Goal: Transaction & Acquisition: Purchase product/service

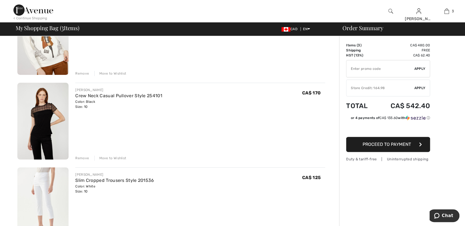
click at [81, 158] on div "Remove" at bounding box center [82, 158] width 14 height 5
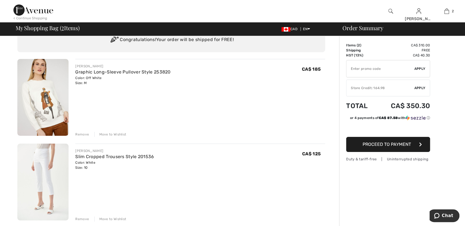
scroll to position [56, 0]
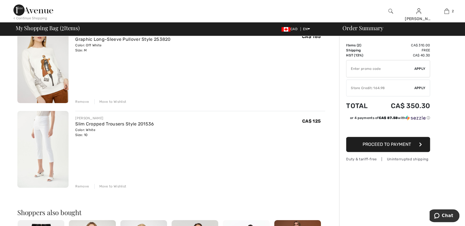
click at [43, 136] on img at bounding box center [42, 149] width 51 height 77
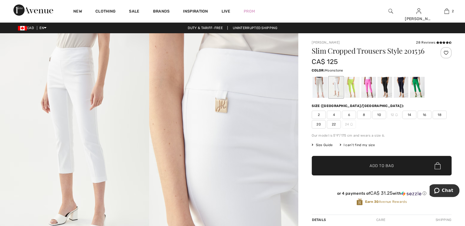
click at [318, 80] on div at bounding box center [319, 87] width 15 height 21
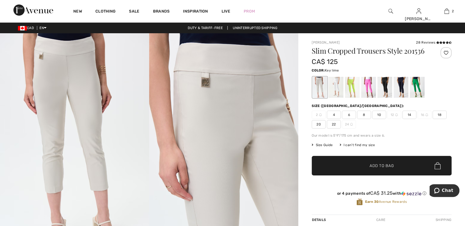
click at [354, 81] on div at bounding box center [352, 87] width 15 height 21
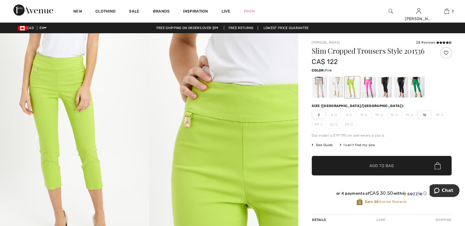
click at [369, 83] on div at bounding box center [368, 87] width 15 height 21
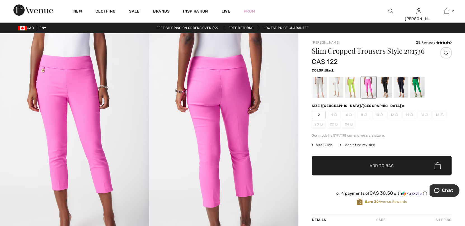
click at [383, 84] on div at bounding box center [384, 87] width 15 height 21
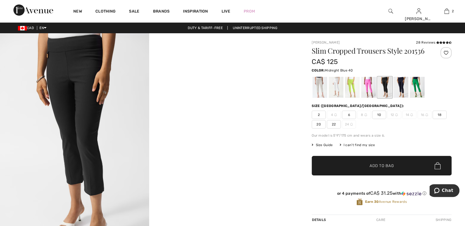
click at [401, 85] on div at bounding box center [400, 87] width 15 height 21
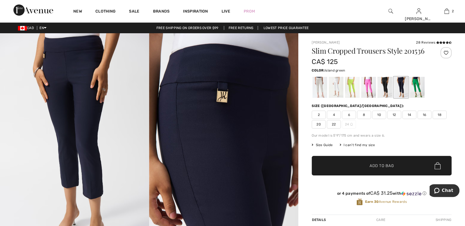
click at [416, 83] on div at bounding box center [417, 87] width 15 height 21
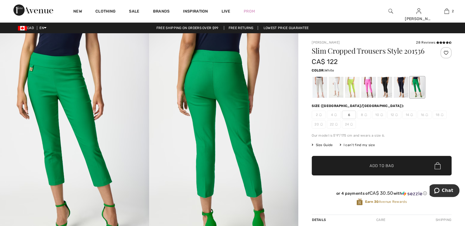
click at [336, 87] on div at bounding box center [336, 87] width 15 height 21
